Goal: Task Accomplishment & Management: Complete application form

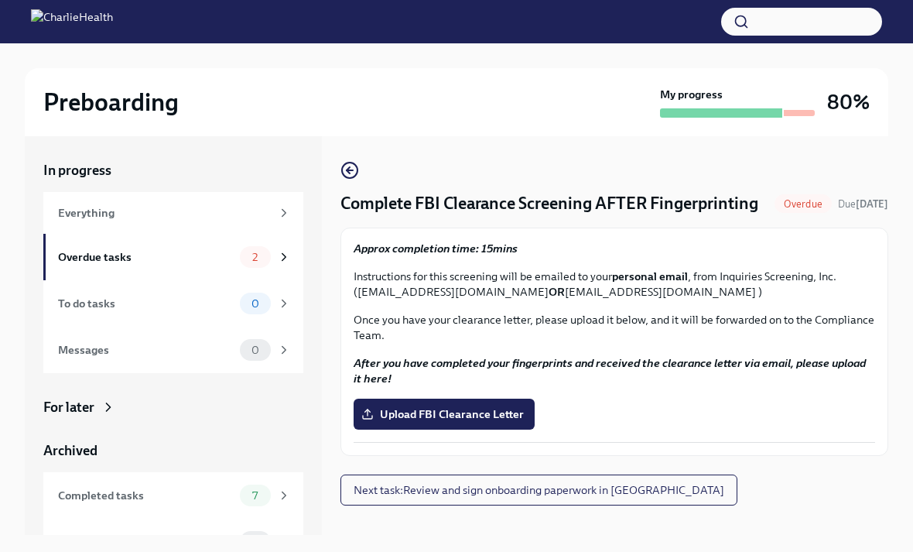
click at [504, 422] on span "Upload FBI Clearance Letter" at bounding box center [443, 413] width 159 height 15
click at [0, 0] on input "Upload FBI Clearance Letter" at bounding box center [0, 0] width 0 height 0
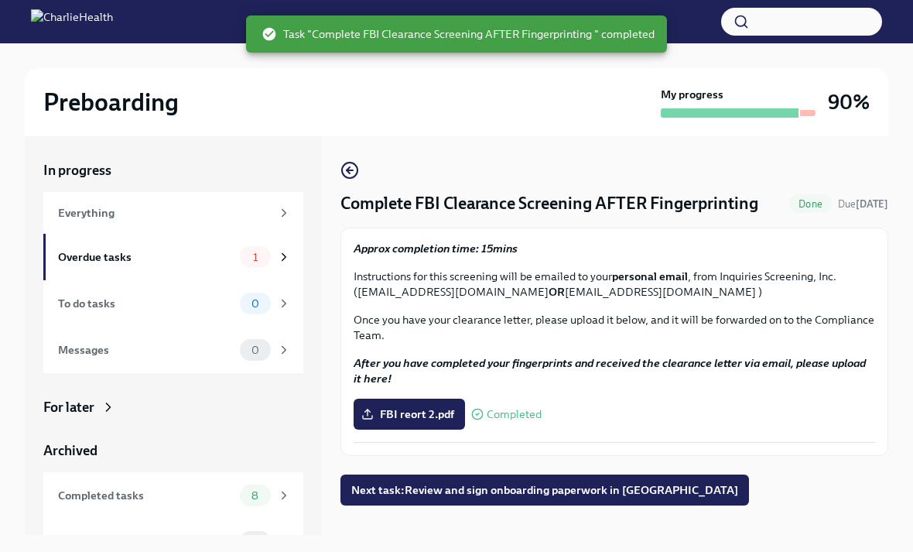
click at [273, 262] on div "1" at bounding box center [265, 257] width 51 height 22
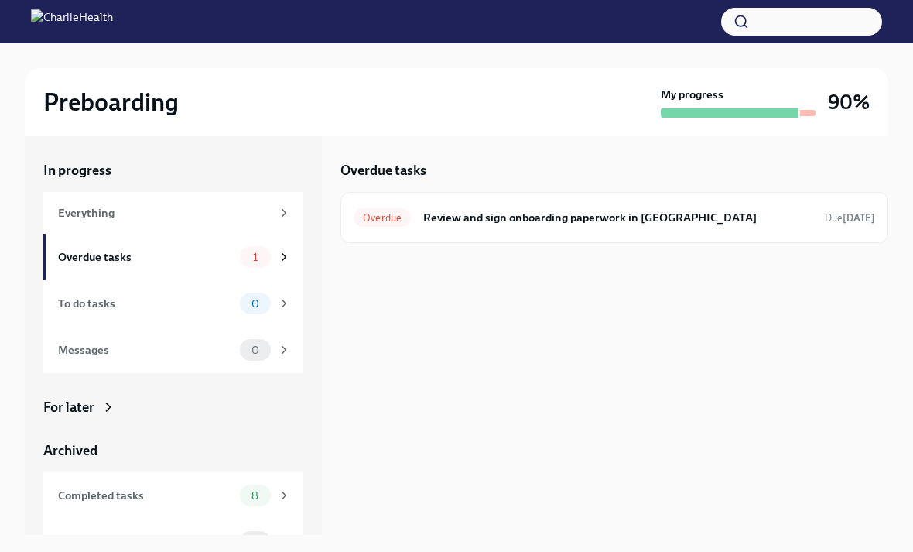
click at [681, 223] on h6 "Review and sign onboarding paperwork in [GEOGRAPHIC_DATA]" at bounding box center [617, 217] width 389 height 17
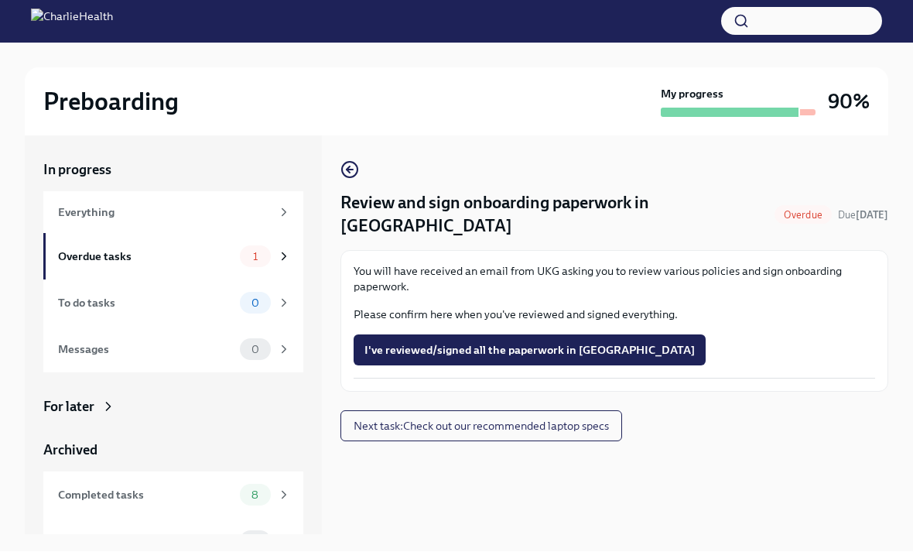
scroll to position [26, 0]
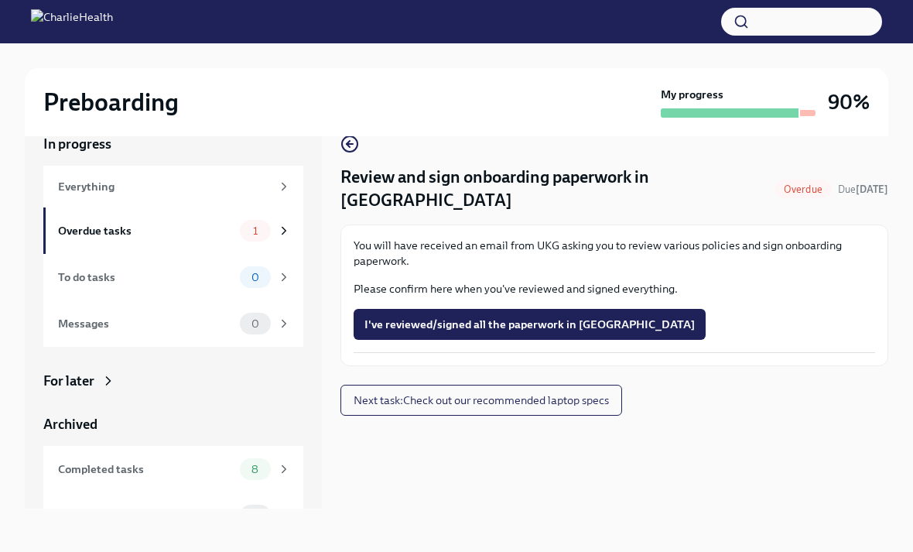
click at [282, 518] on icon at bounding box center [284, 515] width 14 height 14
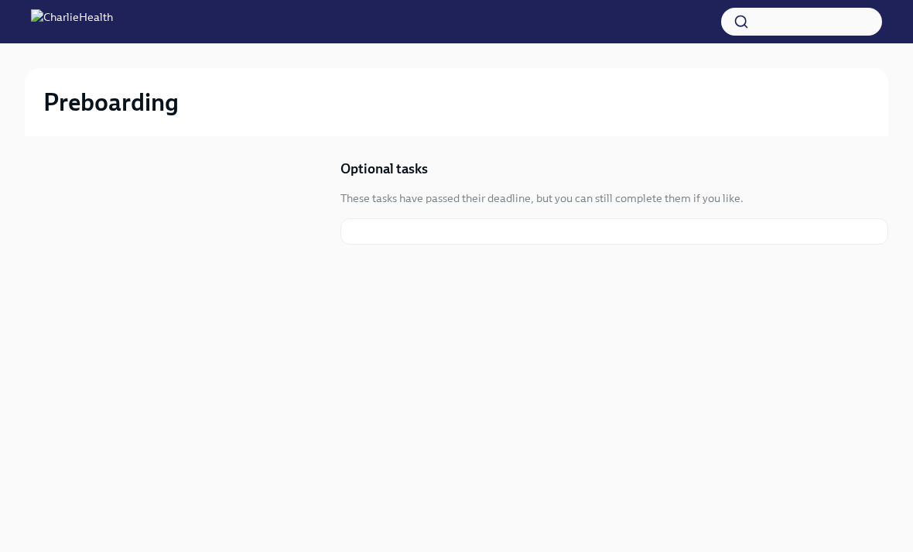
scroll to position [2, 0]
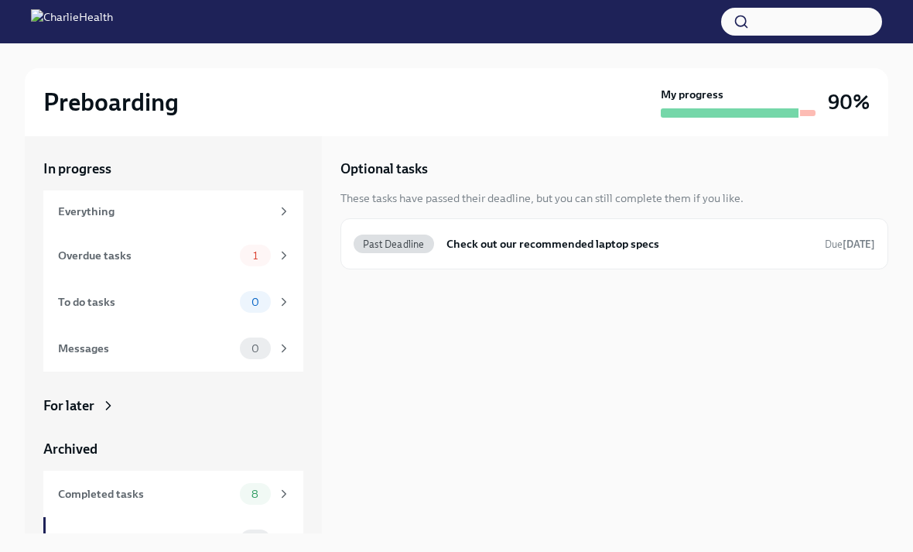
click at [582, 252] on div "Past Deadline Check out our recommended laptop specs Due [DATE]" at bounding box center [614, 243] width 521 height 25
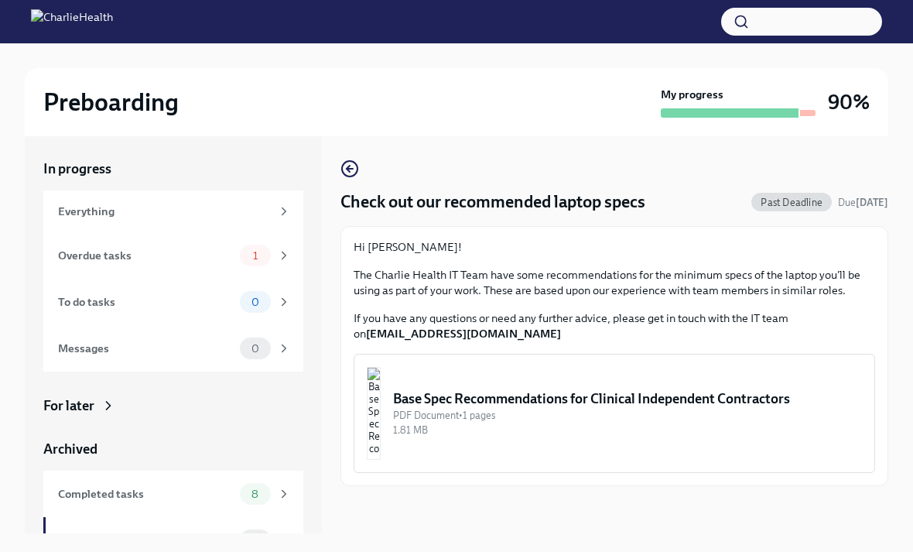
click at [456, 399] on div "Base Spec Recommendations for Clinical Independent Contractors" at bounding box center [627, 398] width 469 height 19
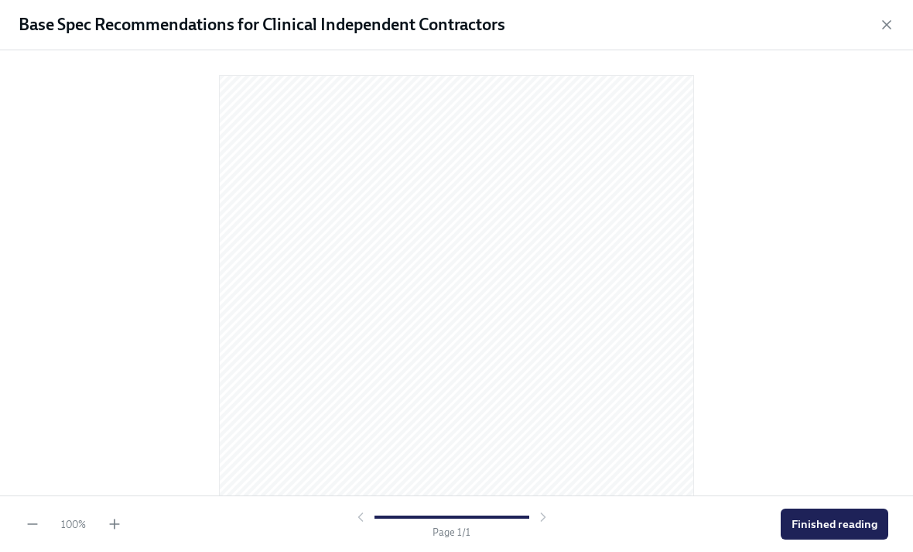
click at [863, 531] on span "Finished reading" at bounding box center [834, 523] width 86 height 15
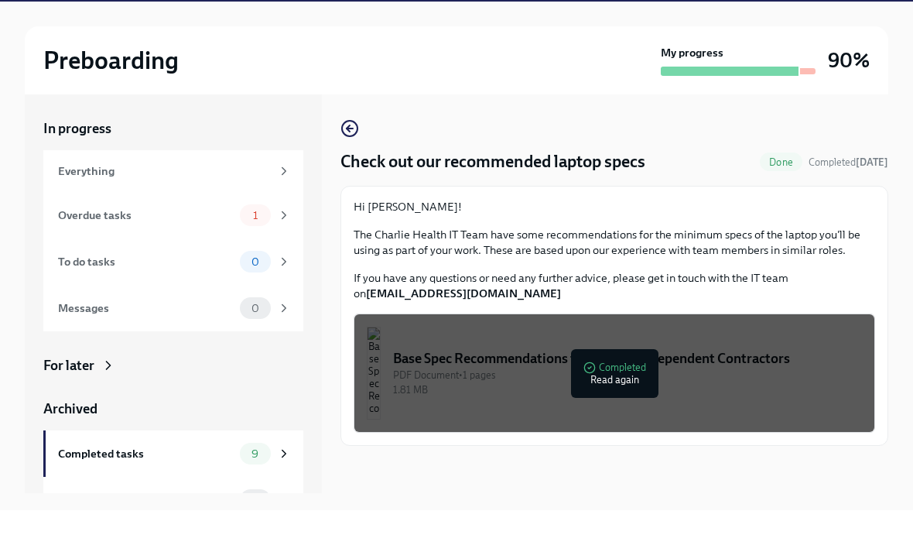
scroll to position [26, 0]
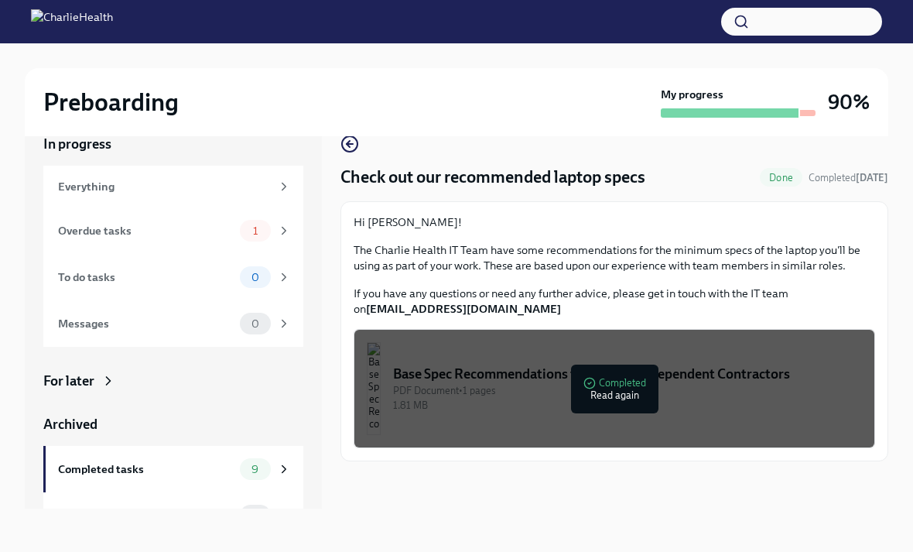
click at [278, 520] on icon at bounding box center [284, 515] width 14 height 14
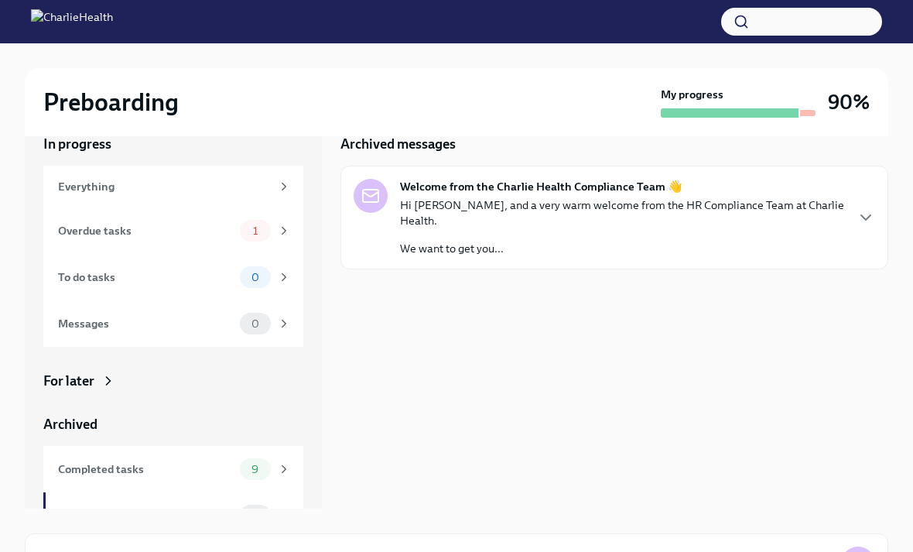
click at [797, 214] on div "Hi [PERSON_NAME], and a very warm welcome from the HR Compliance Team at Charli…" at bounding box center [622, 226] width 444 height 59
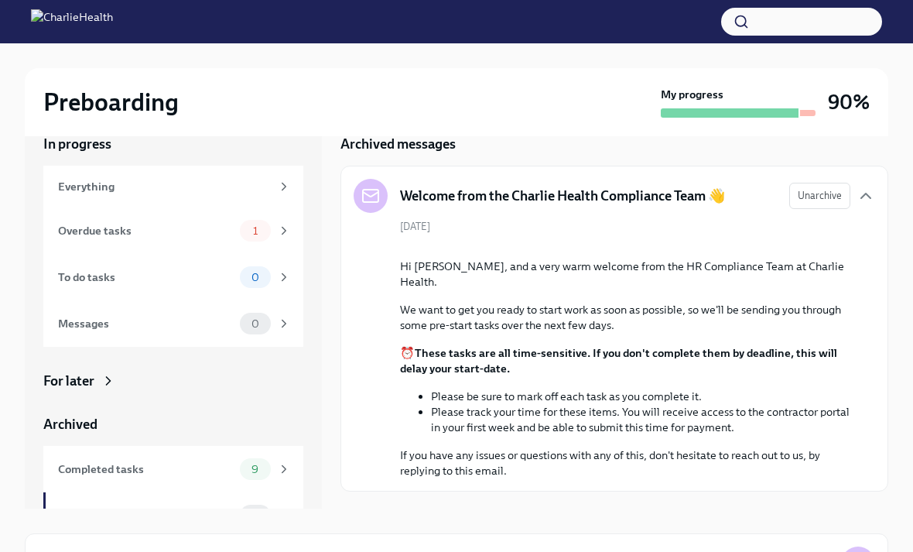
scroll to position [48, 0]
click at [89, 230] on div "Overdue tasks" at bounding box center [146, 230] width 176 height 17
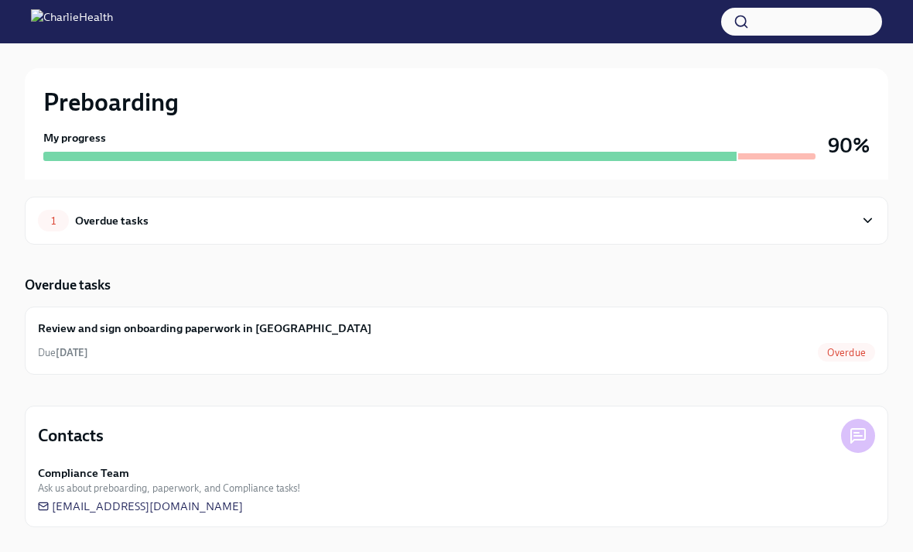
scroll to position [50, 0]
